Goal: Task Accomplishment & Management: Manage account settings

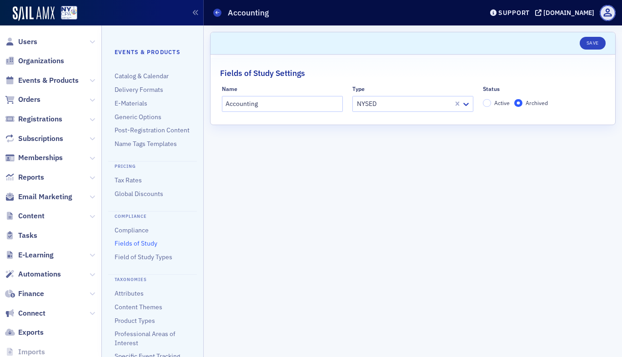
click at [81, 157] on span "Memberships" at bounding box center [50, 158] width 101 height 20
click at [90, 158] on icon at bounding box center [92, 157] width 5 height 5
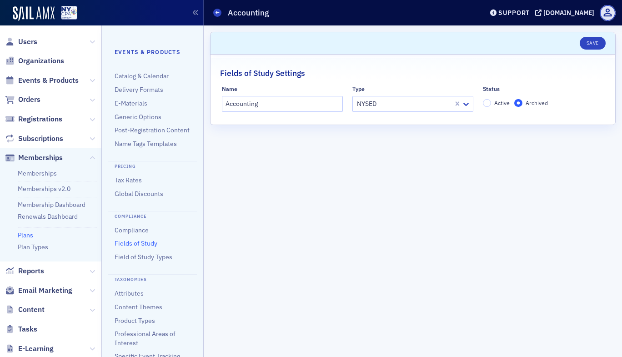
click at [26, 236] on link "Plans" at bounding box center [25, 235] width 15 height 8
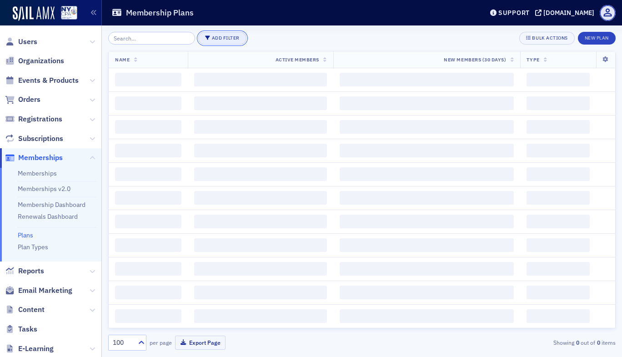
click at [208, 40] on button "Add Filter" at bounding box center [222, 38] width 48 height 13
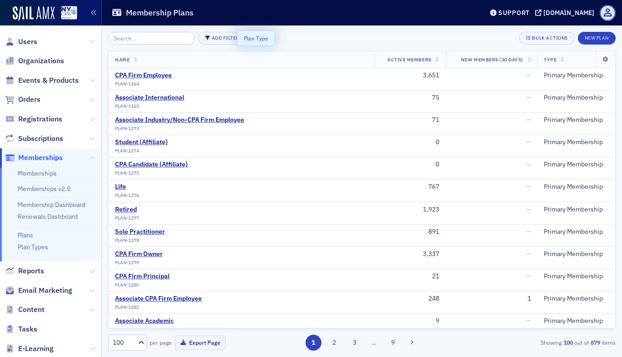
click at [252, 37] on div "Plan Type" at bounding box center [256, 38] width 25 height 8
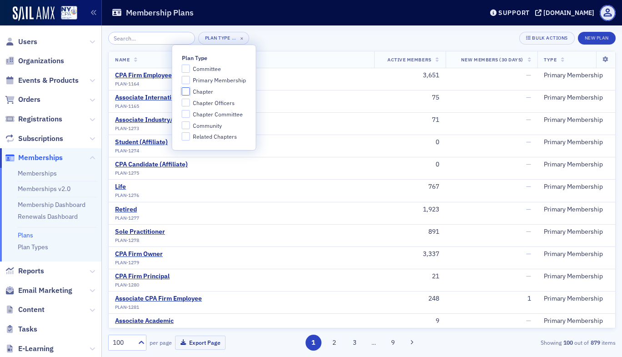
click at [184, 91] on input "Chapter" at bounding box center [186, 91] width 8 height 8
checkbox input "true"
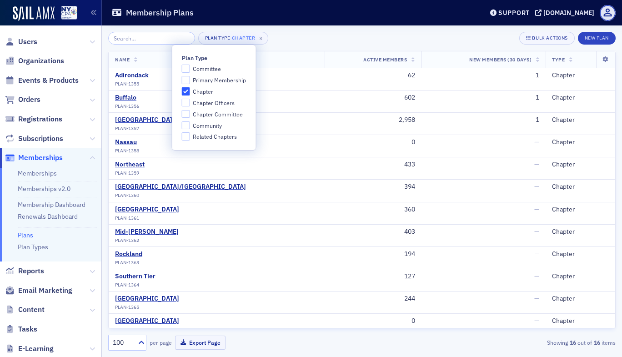
click at [337, 33] on div "Plan Type Chapter × Bulk Actions New Plan" at bounding box center [361, 38] width 507 height 13
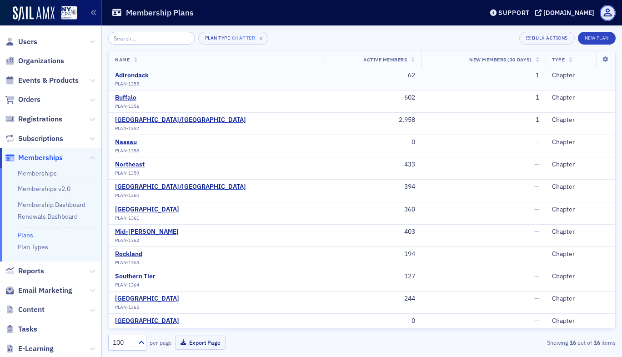
click at [138, 74] on div "Adirondack" at bounding box center [132, 75] width 34 height 8
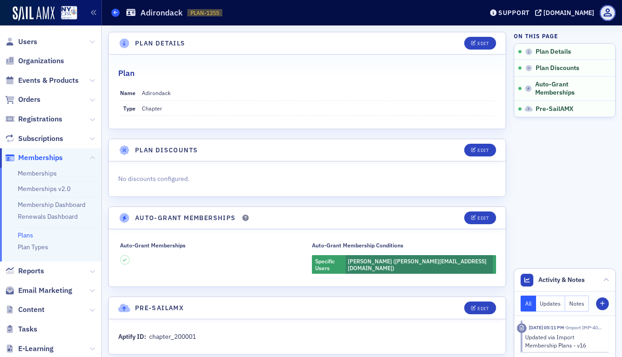
click at [116, 11] on icon at bounding box center [116, 12] width 4 height 4
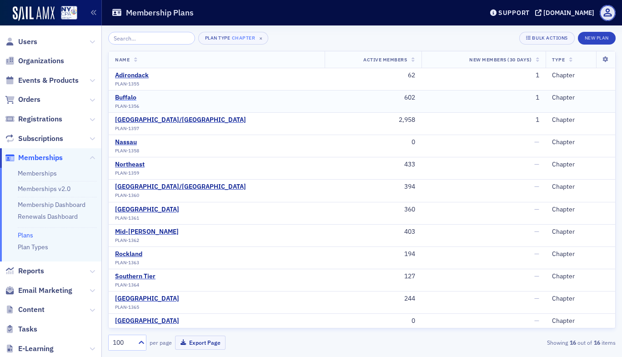
click at [127, 96] on div "Buffalo" at bounding box center [127, 98] width 24 height 8
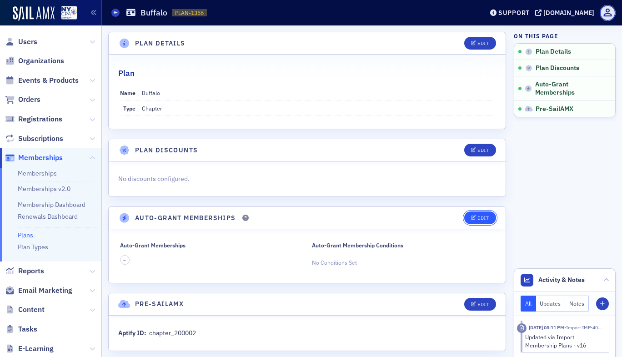
click at [481, 217] on div "Edit" at bounding box center [482, 217] width 11 height 5
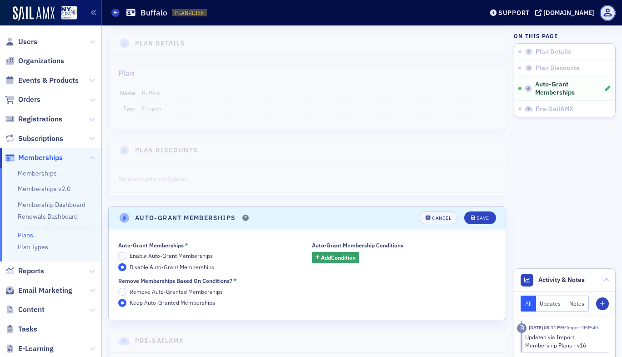
scroll to position [10, 0]
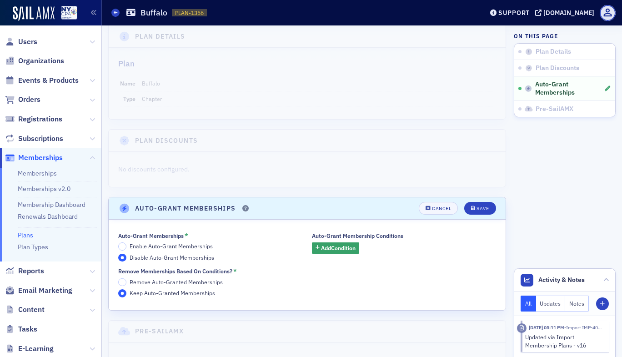
click at [142, 247] on span "Enable Auto-Grant Memberships" at bounding box center [170, 245] width 83 height 7
click at [126, 247] on input "Enable Auto-Grant Memberships" at bounding box center [122, 246] width 8 height 8
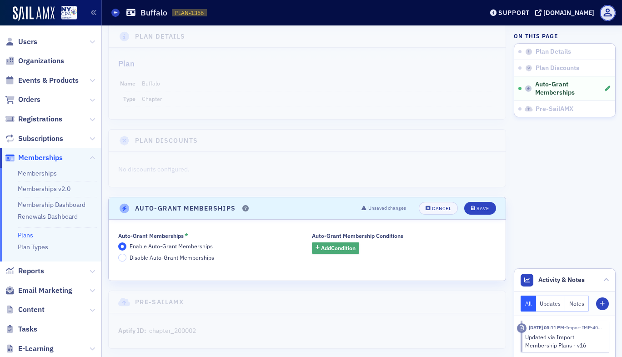
click at [335, 249] on span "Add Condition" at bounding box center [338, 248] width 35 height 8
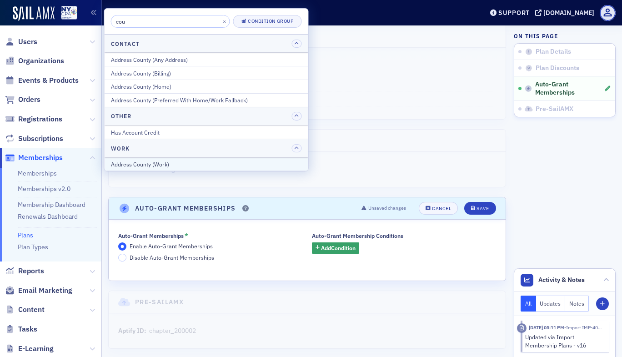
type input "cou"
click at [152, 164] on div "Address County (Work)" at bounding box center [206, 164] width 191 height 8
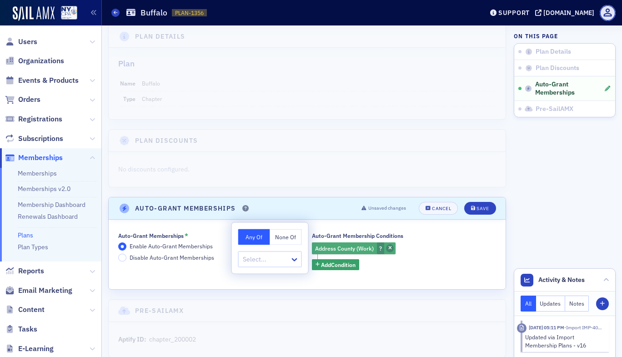
click at [389, 248] on span "button" at bounding box center [390, 248] width 8 height 8
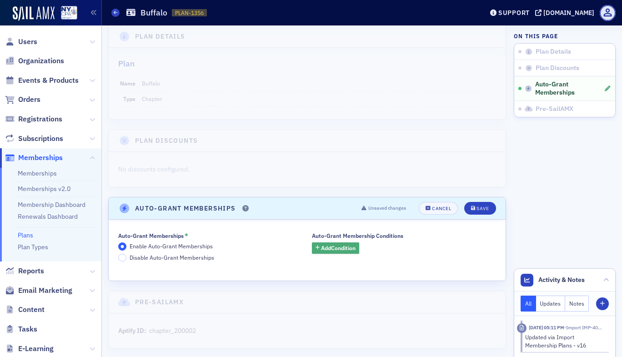
click at [327, 249] on span "Add Condition" at bounding box center [338, 248] width 35 height 8
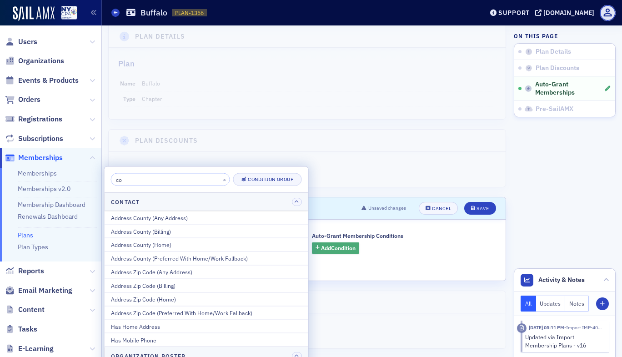
type input "c"
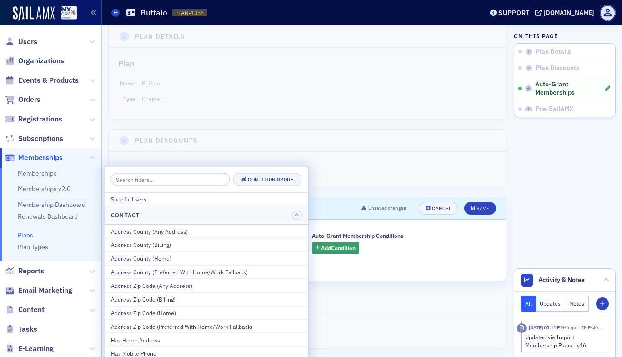
click at [407, 152] on div "No discounts configured." at bounding box center [307, 169] width 397 height 35
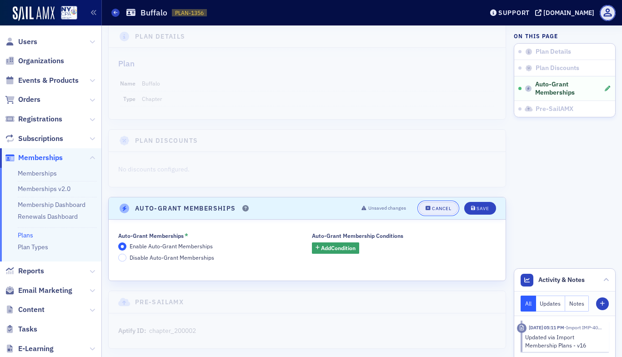
click at [418, 212] on button "Cancel" at bounding box center [437, 208] width 39 height 13
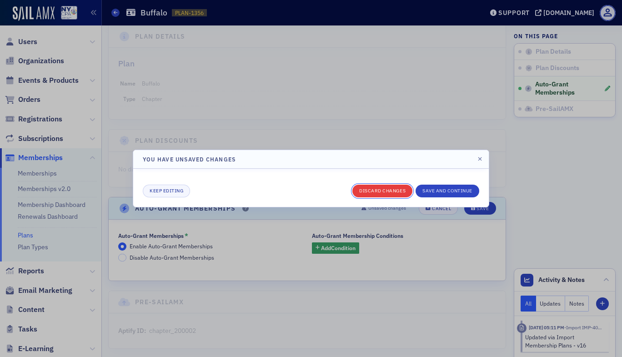
click at [392, 187] on button "Discard changes" at bounding box center [382, 190] width 60 height 13
